Goal: Transaction & Acquisition: Obtain resource

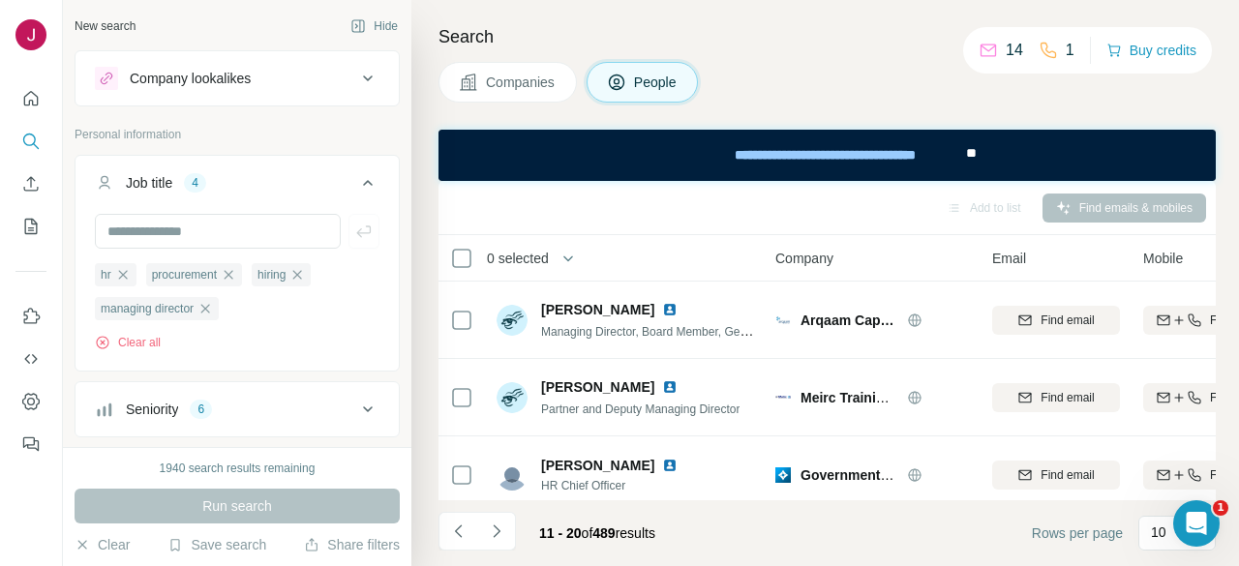
scroll to position [194, 215]
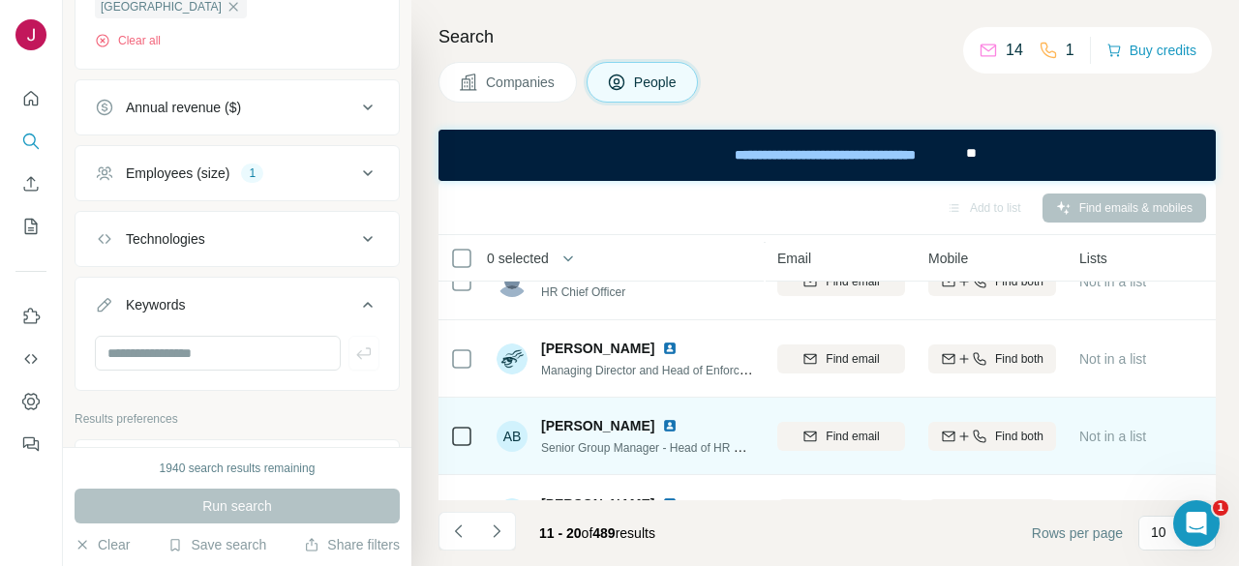
click at [662, 423] on img at bounding box center [669, 425] width 15 height 15
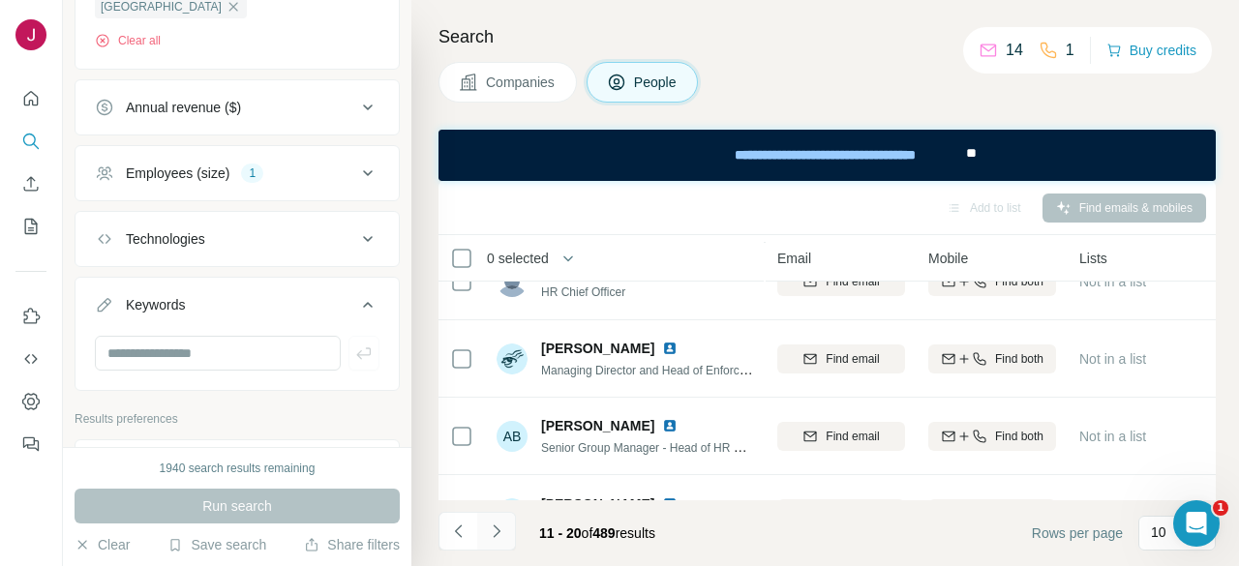
click at [507, 524] on button "Navigate to next page" at bounding box center [496, 531] width 39 height 39
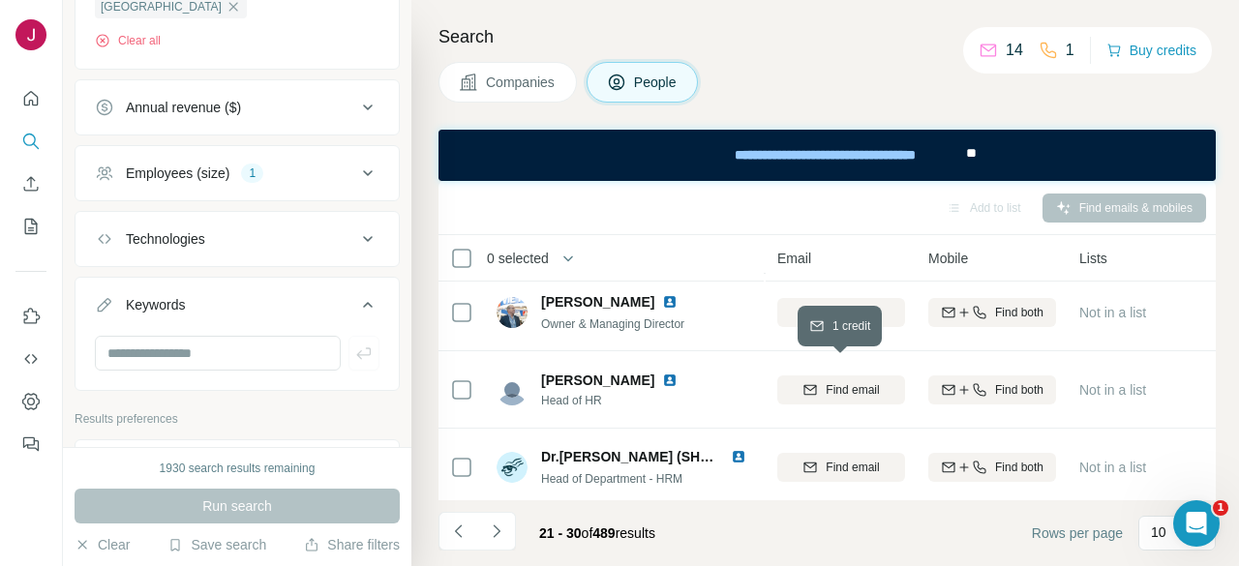
scroll to position [0, 215]
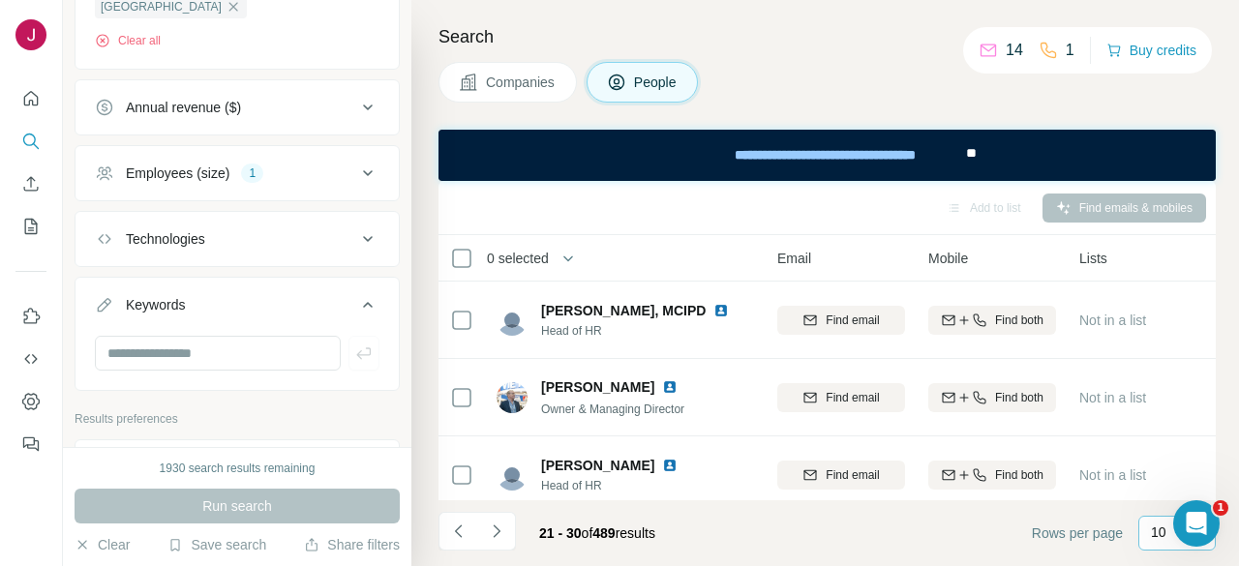
click at [1154, 529] on p "10" at bounding box center [1158, 532] width 15 height 19
click at [1167, 390] on p "60" at bounding box center [1161, 385] width 15 height 19
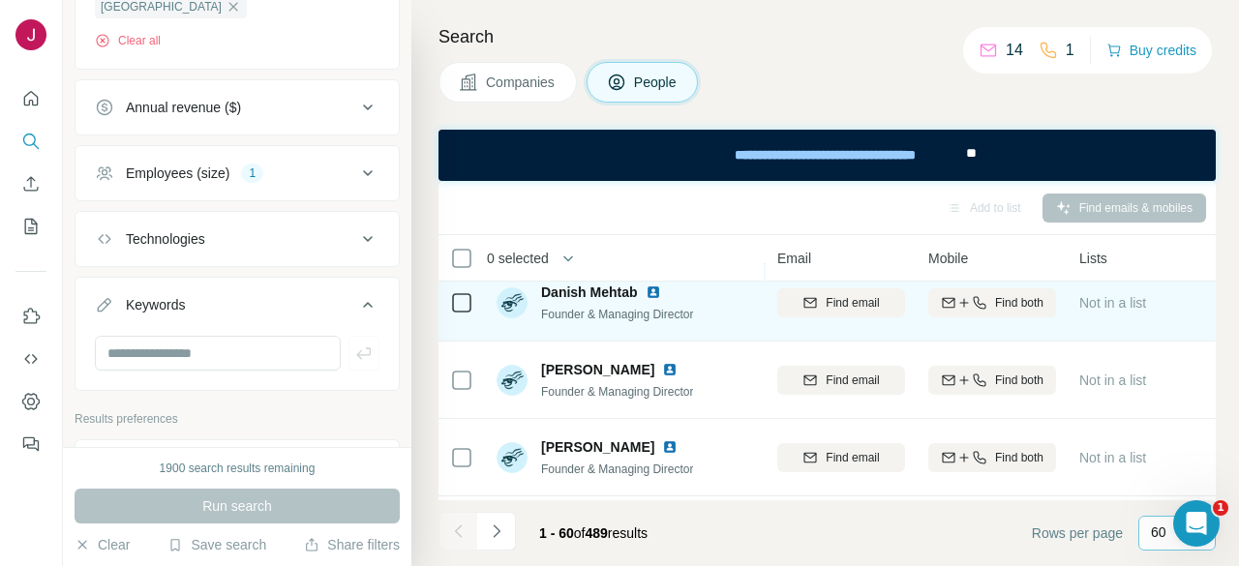
scroll to position [97, 215]
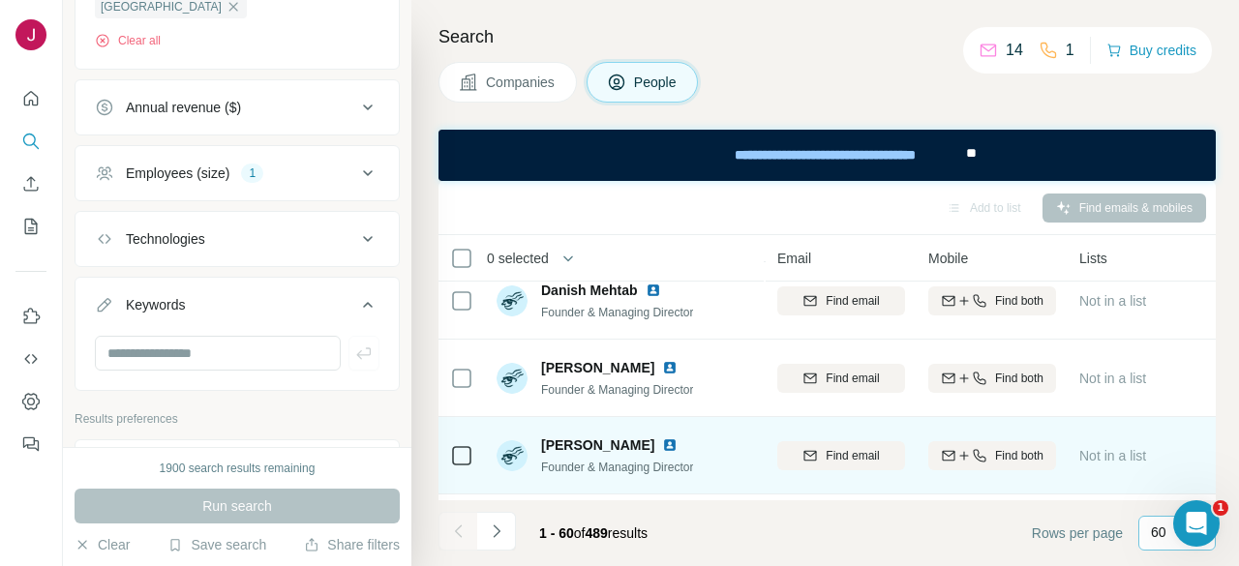
click at [662, 443] on img at bounding box center [669, 444] width 15 height 15
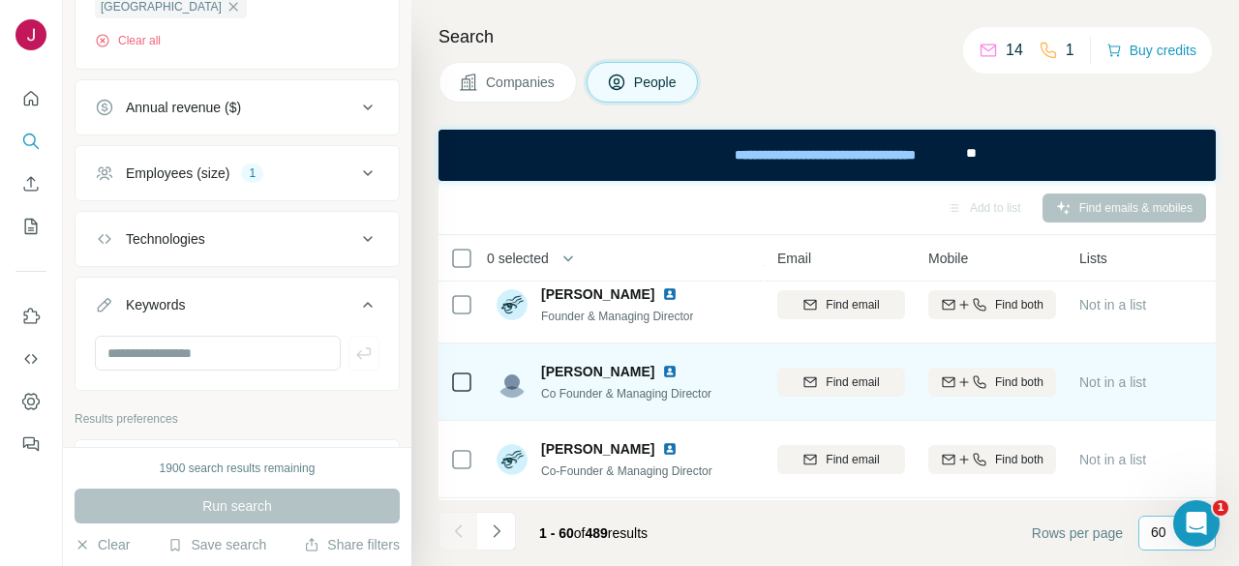
scroll to position [290, 215]
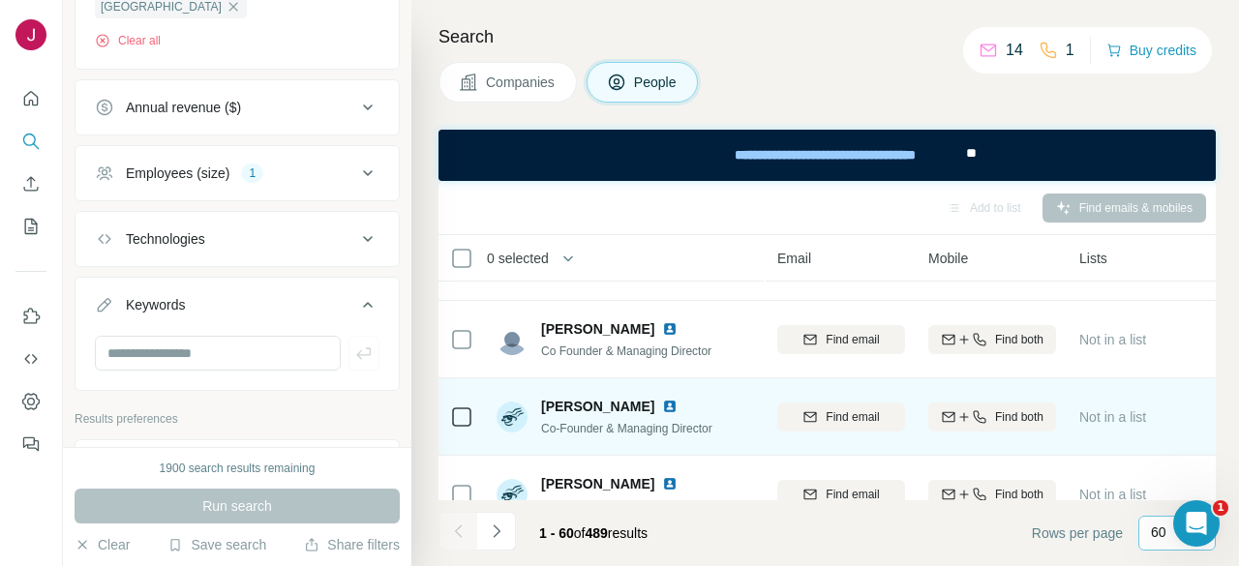
click at [662, 404] on img at bounding box center [669, 406] width 15 height 15
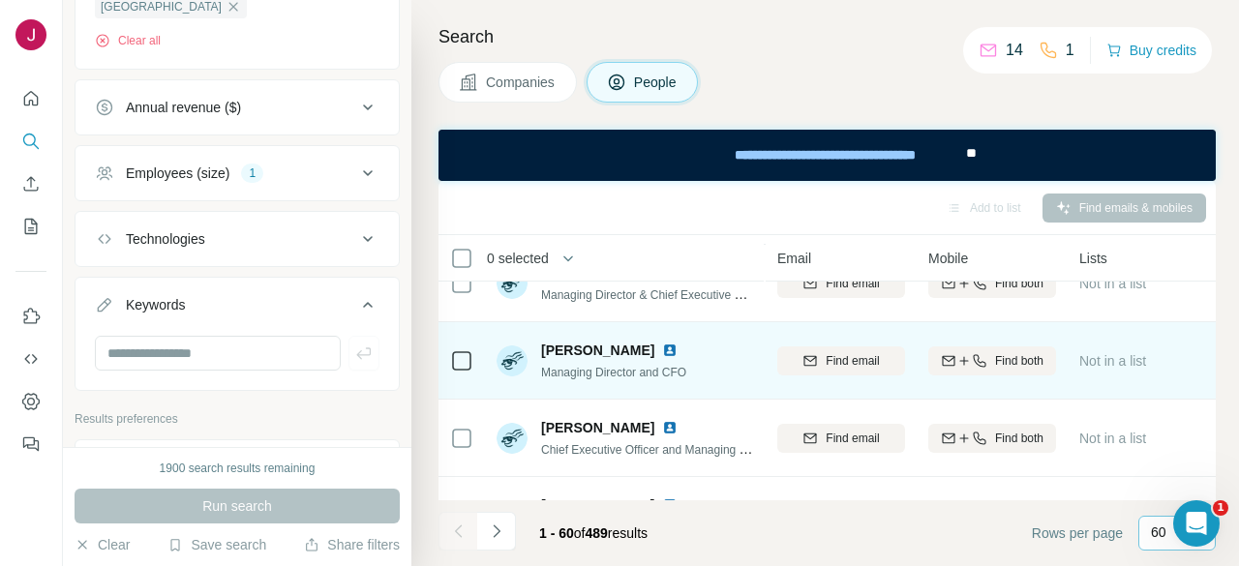
scroll to position [484, 215]
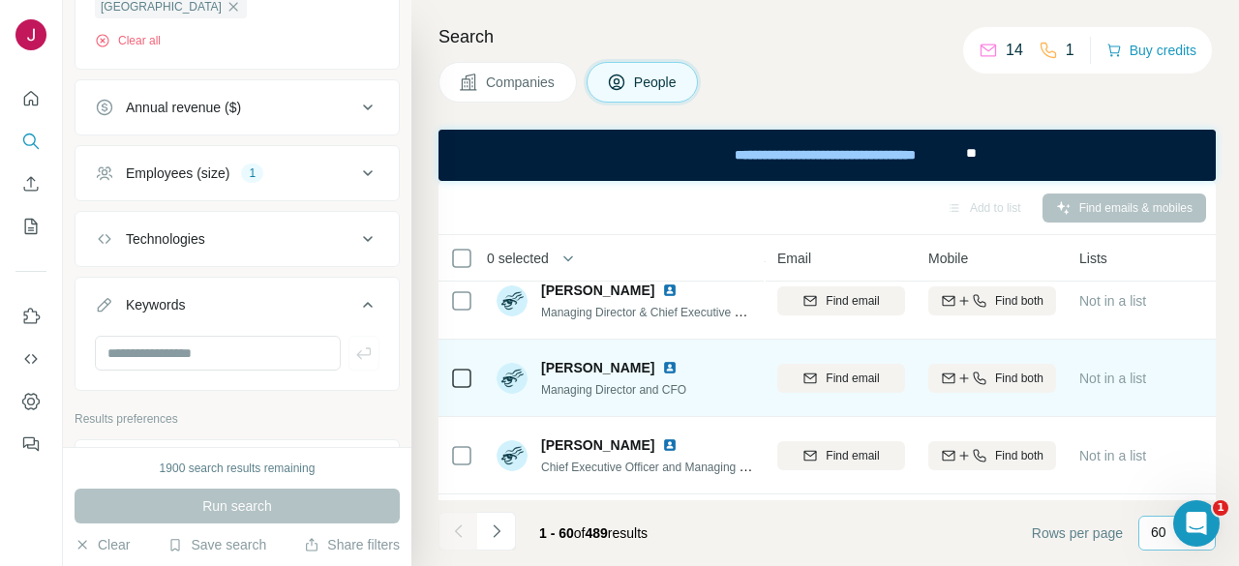
click at [662, 365] on img at bounding box center [669, 367] width 15 height 15
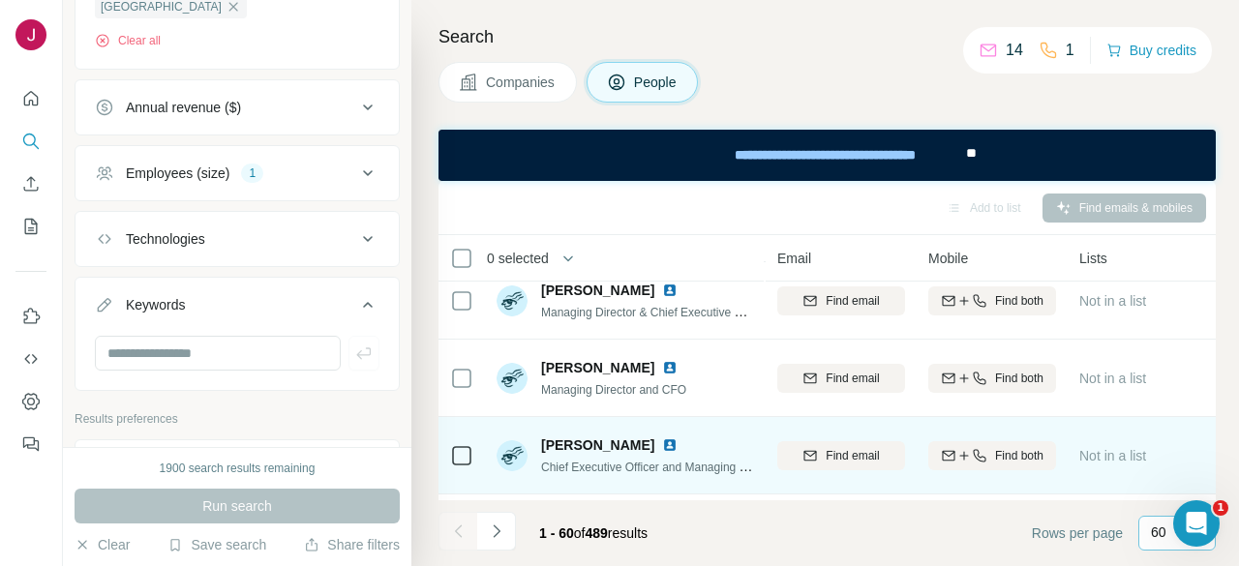
click at [662, 441] on img at bounding box center [669, 444] width 15 height 15
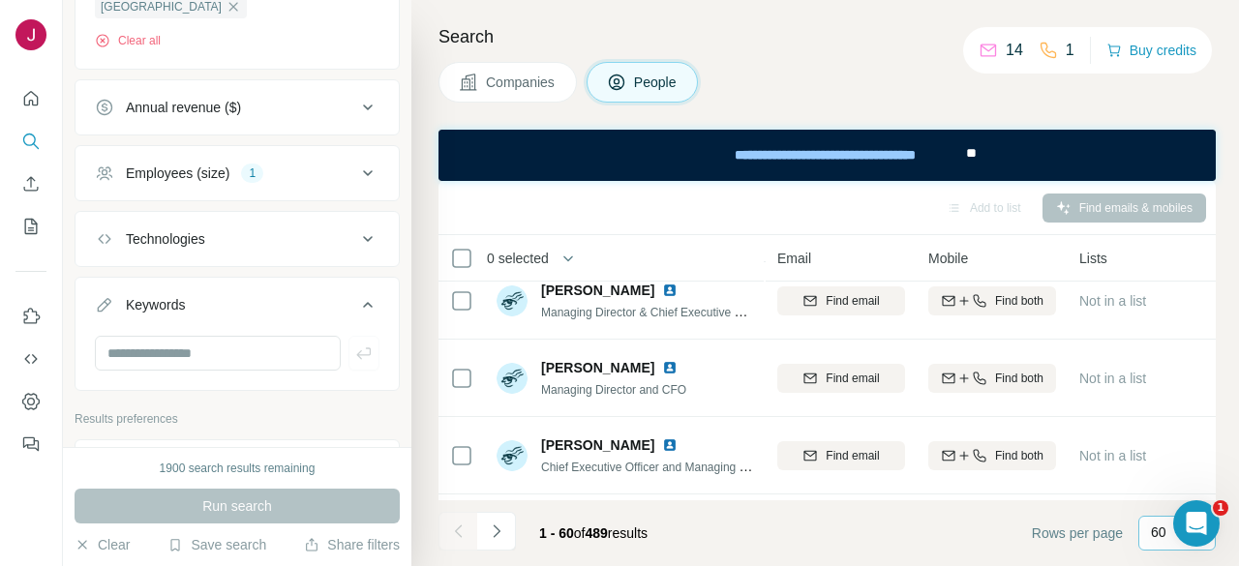
click at [743, 93] on div "Companies People" at bounding box center [826, 82] width 777 height 41
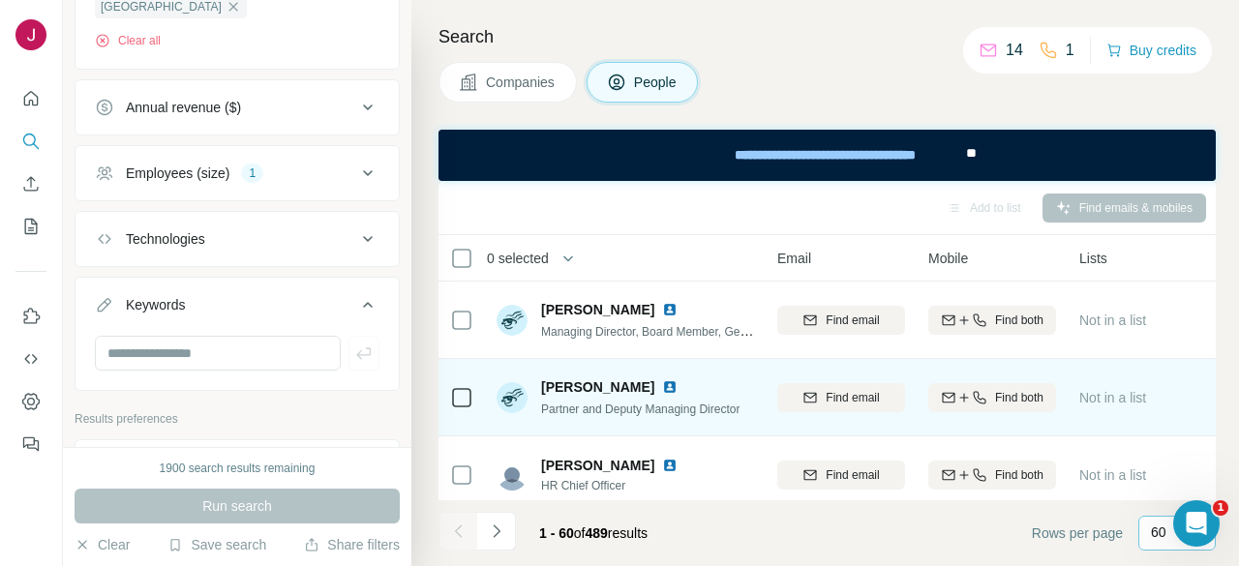
scroll to position [871, 215]
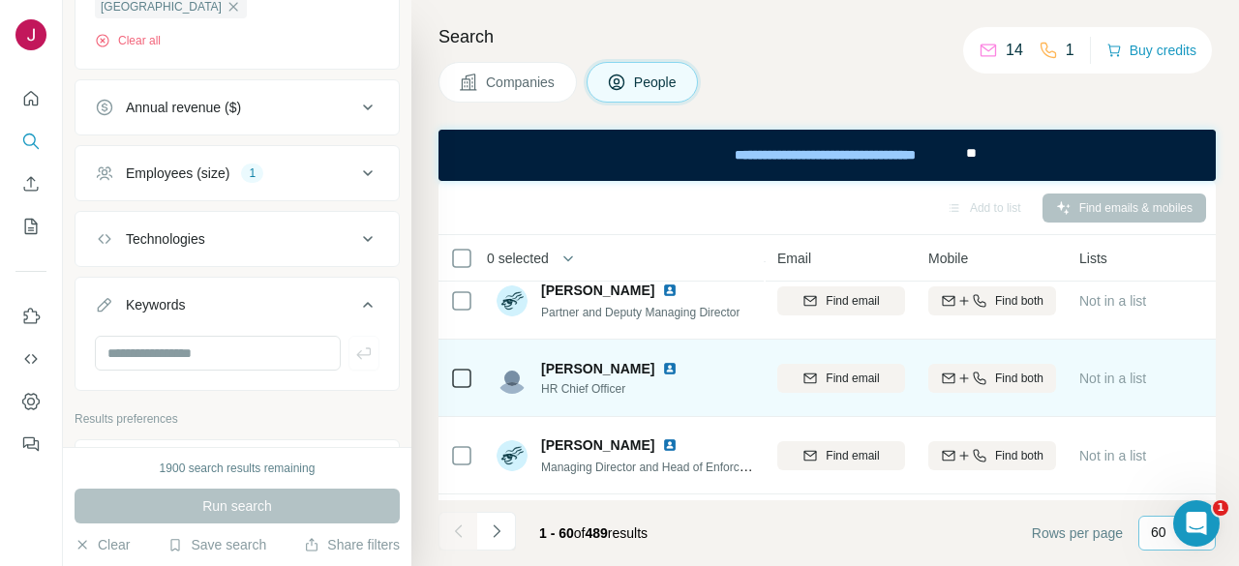
click at [633, 359] on div "[PERSON_NAME]" at bounding box center [613, 368] width 144 height 19
click at [662, 365] on img at bounding box center [669, 368] width 15 height 15
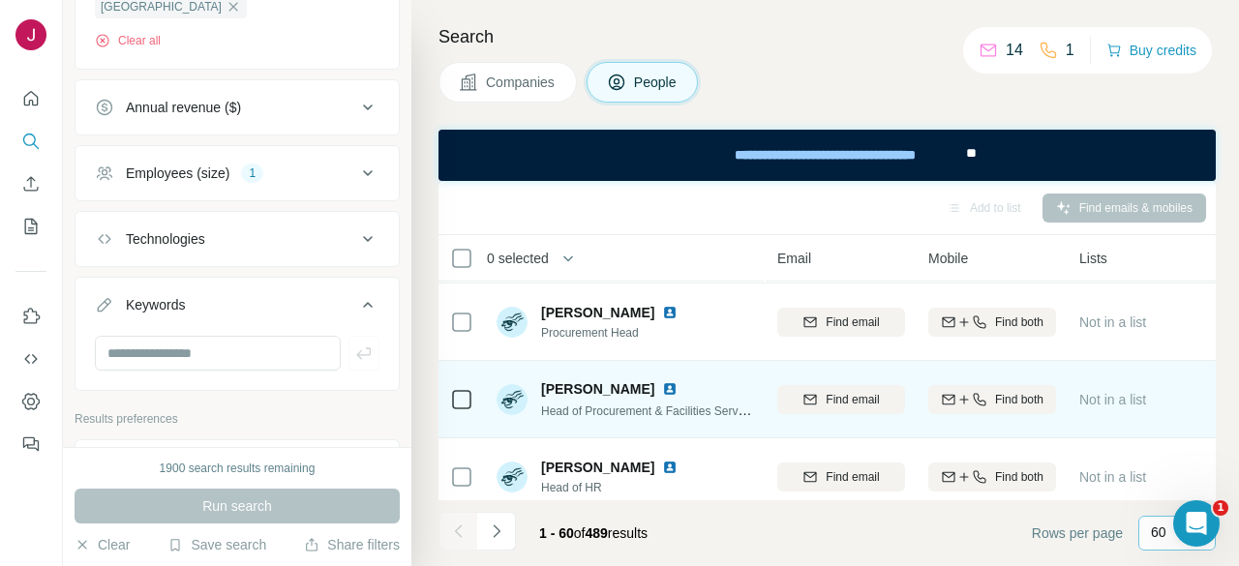
scroll to position [1161, 215]
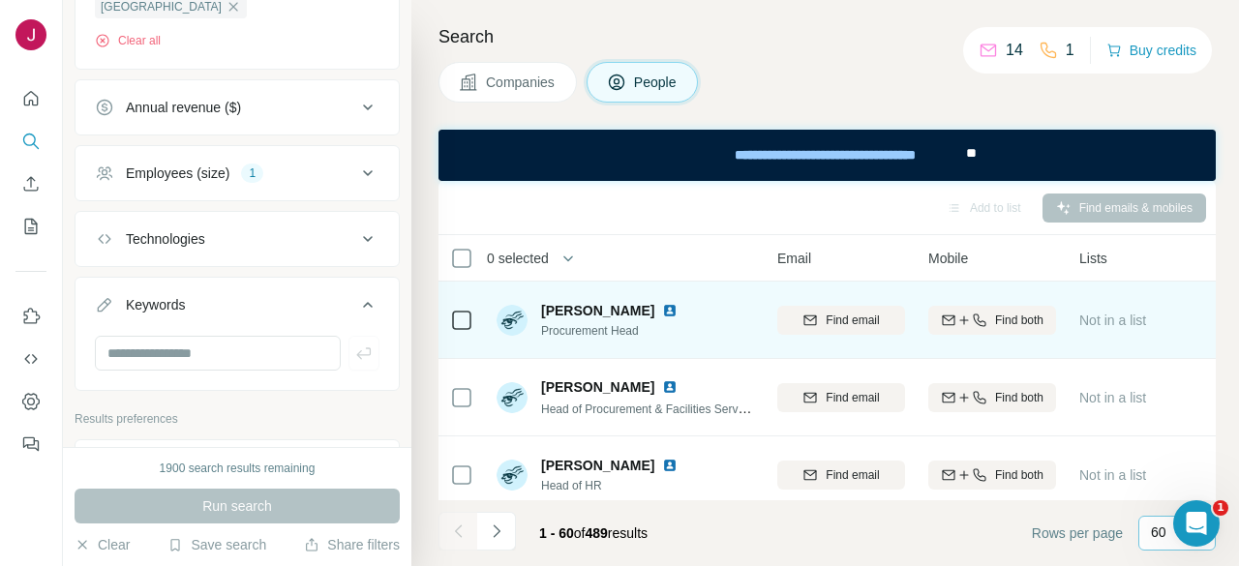
click at [674, 308] on img at bounding box center [669, 310] width 15 height 15
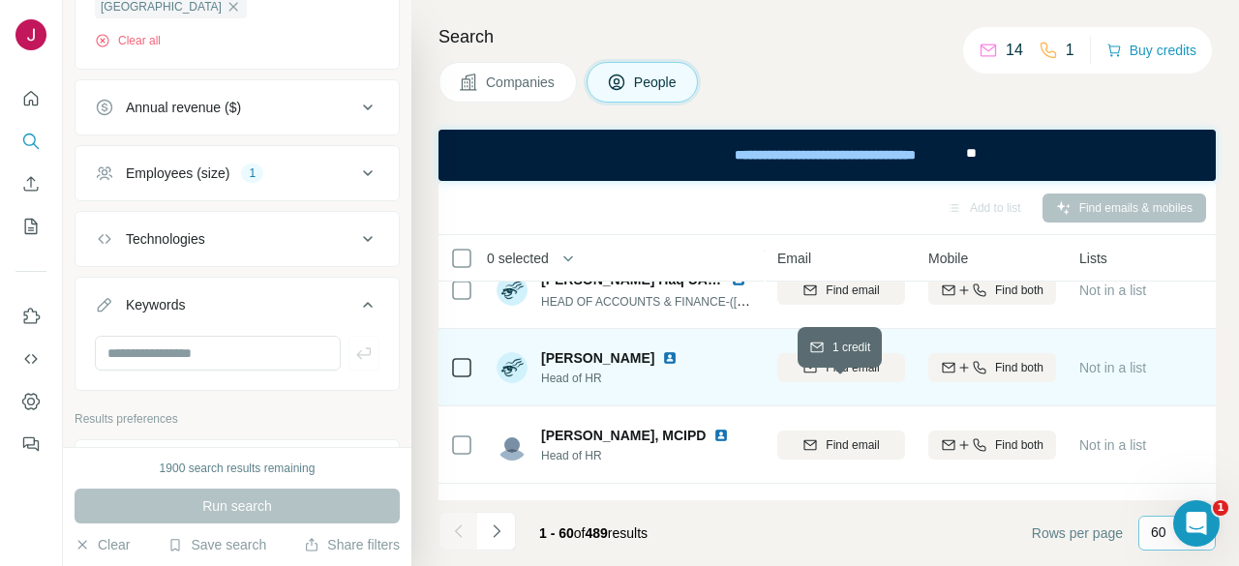
scroll to position [1452, 215]
